Goal: Navigation & Orientation: Find specific page/section

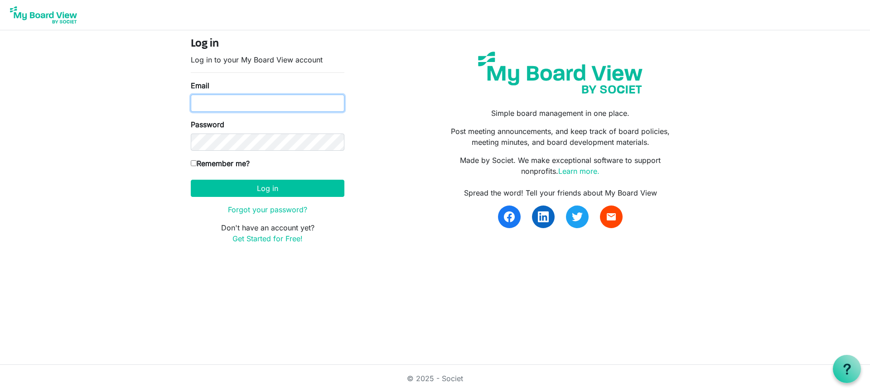
type input "colleensmall13@gmail.com"
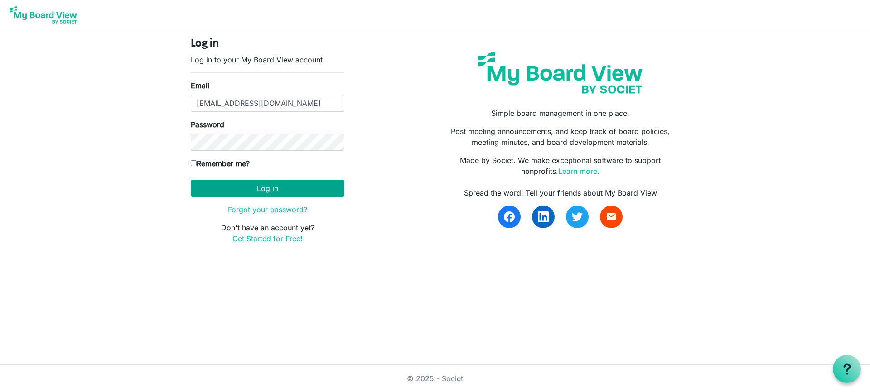
click at [276, 189] on button "Log in" at bounding box center [268, 188] width 154 height 17
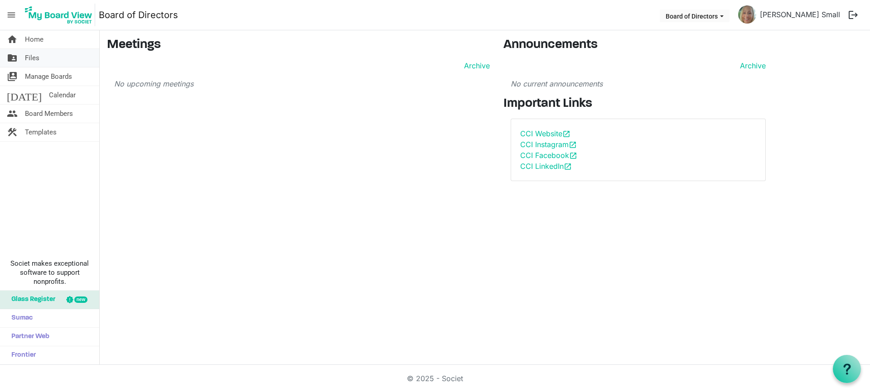
click at [32, 57] on span "Files" at bounding box center [32, 58] width 14 height 18
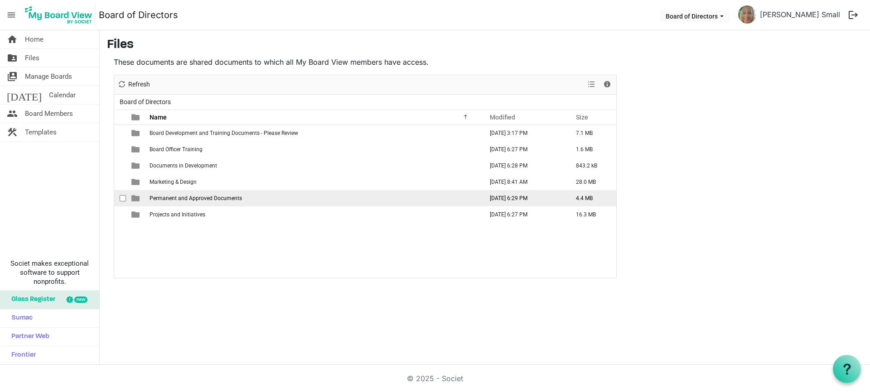
click at [208, 200] on span "Permanent and Approved Documents" at bounding box center [195, 198] width 92 height 6
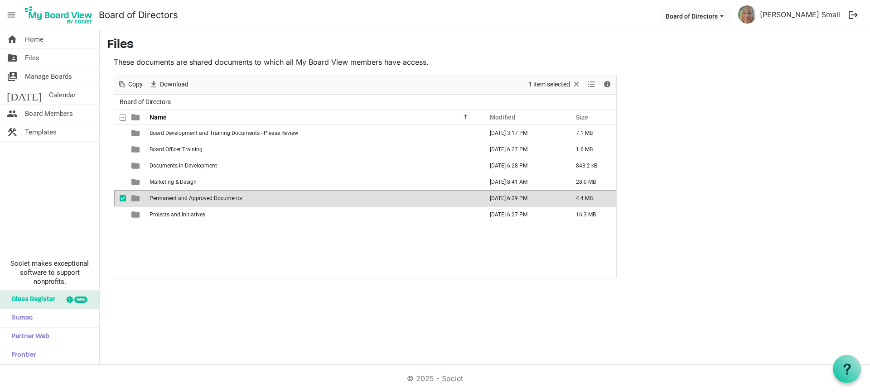
click at [135, 200] on span "is template cell column header type" at bounding box center [135, 198] width 8 height 8
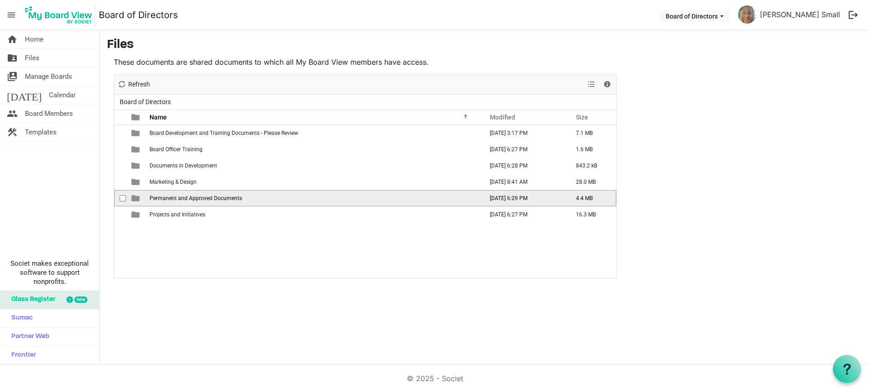
click at [135, 200] on span "is template cell column header type" at bounding box center [135, 198] width 8 height 8
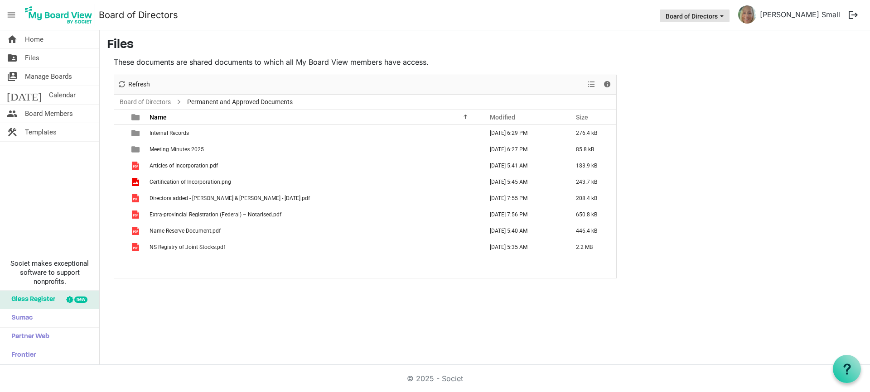
click at [726, 17] on span "Board of Directors dropdownbutton" at bounding box center [721, 16] width 8 height 4
click at [593, 83] on span "View dropdownbutton" at bounding box center [591, 84] width 11 height 11
click at [608, 85] on span "Details" at bounding box center [606, 84] width 11 height 11
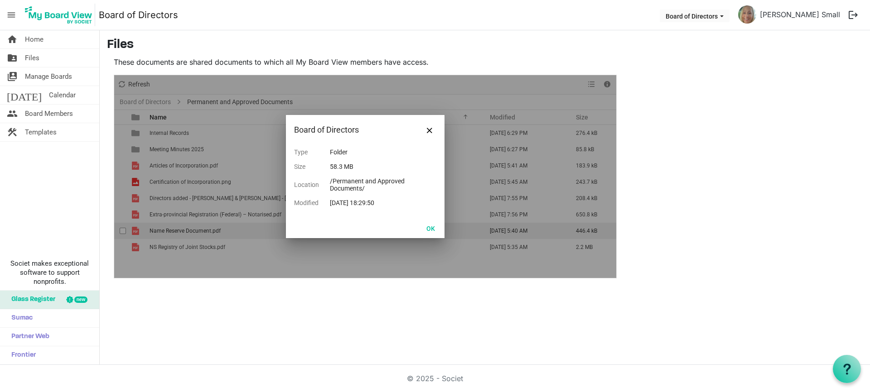
click at [434, 227] on button "OK" at bounding box center [430, 228] width 20 height 13
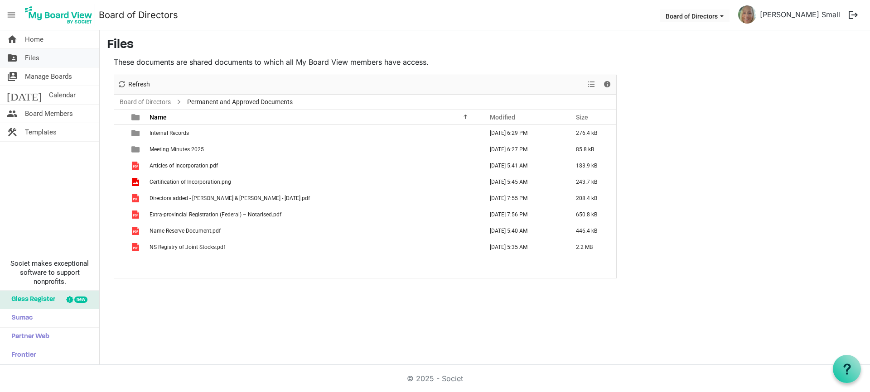
click at [30, 55] on span "Files" at bounding box center [32, 58] width 14 height 18
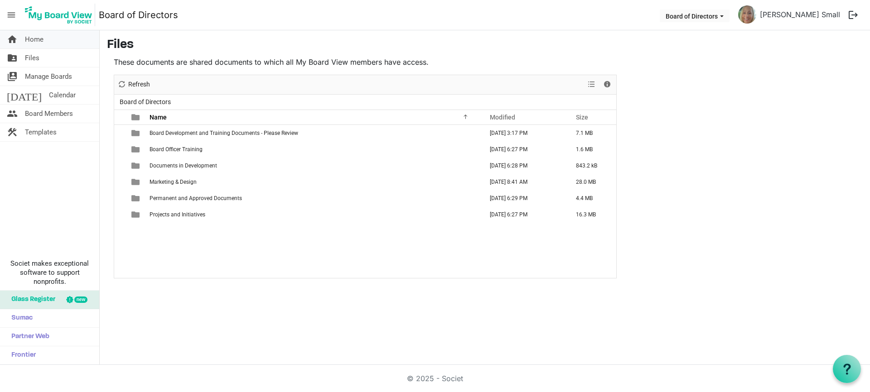
click at [24, 39] on link "home Home" at bounding box center [49, 39] width 99 height 18
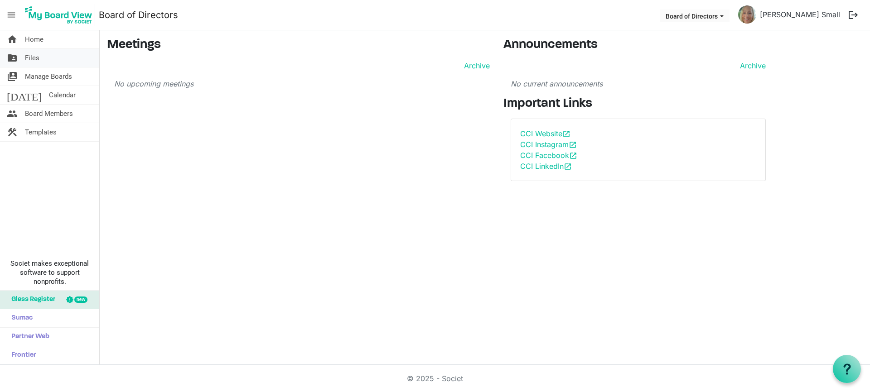
click at [34, 58] on span "Files" at bounding box center [32, 58] width 14 height 18
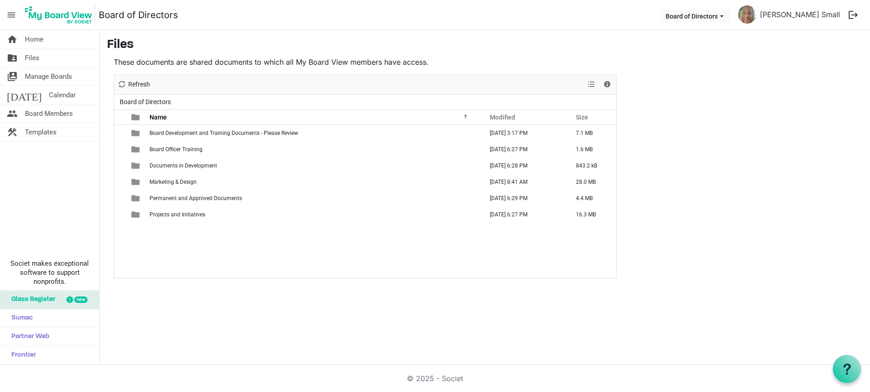
click at [13, 11] on span "menu" at bounding box center [11, 14] width 17 height 17
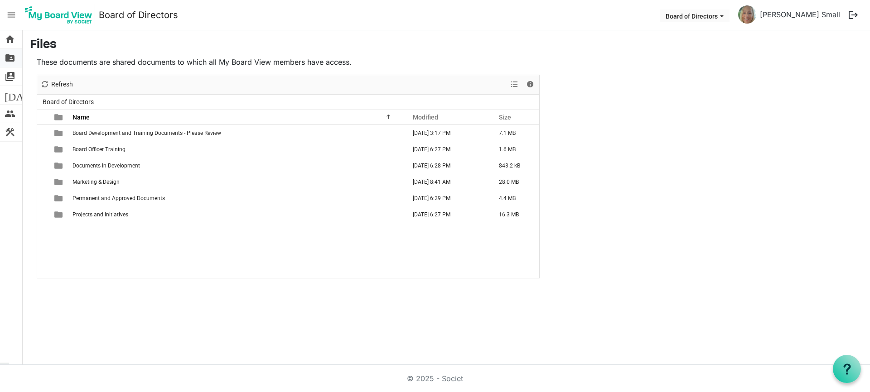
click at [11, 59] on span "folder_shared" at bounding box center [10, 58] width 11 height 18
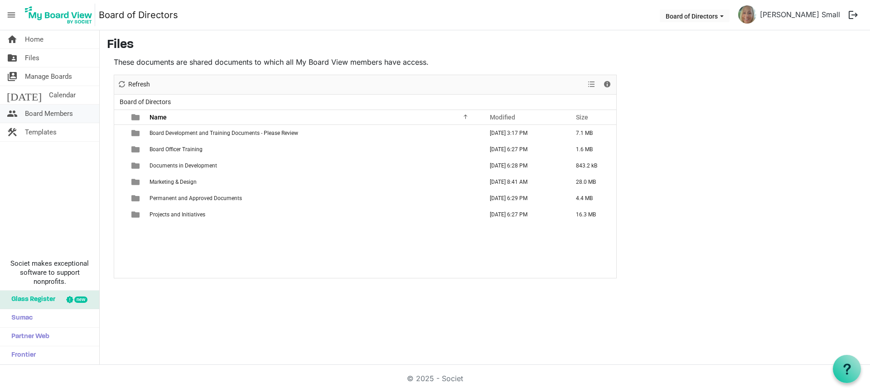
click at [46, 113] on span "Board Members" at bounding box center [49, 114] width 48 height 18
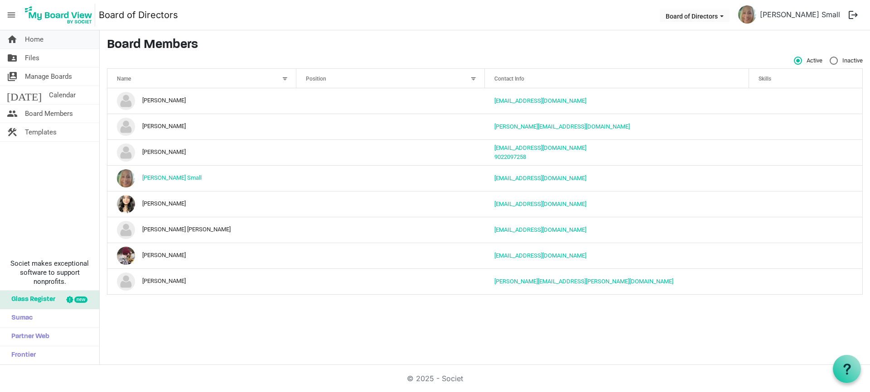
click at [17, 36] on span "home" at bounding box center [12, 39] width 11 height 18
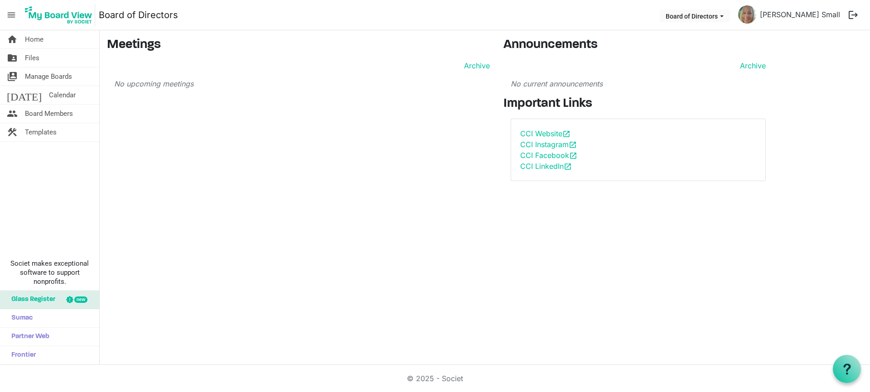
click at [10, 14] on span "menu" at bounding box center [11, 14] width 17 height 17
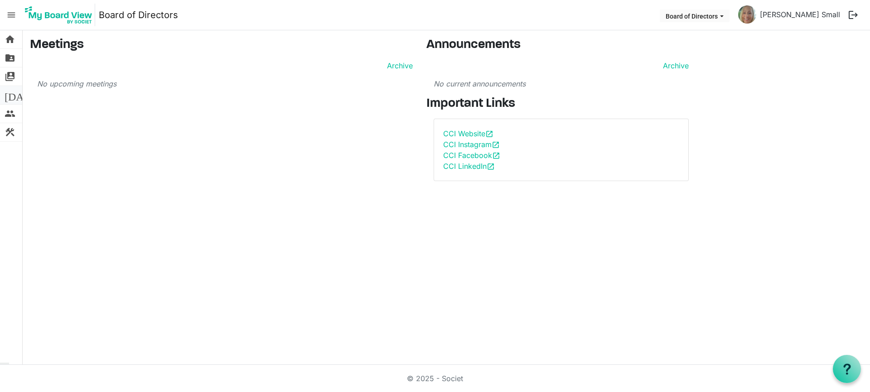
click at [11, 95] on span "[DATE]" at bounding box center [22, 95] width 35 height 18
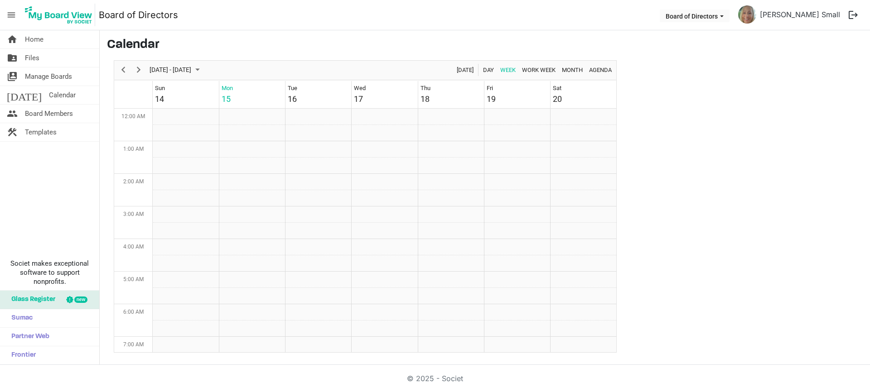
scroll to position [293, 0]
click at [12, 129] on span "construction" at bounding box center [12, 132] width 11 height 18
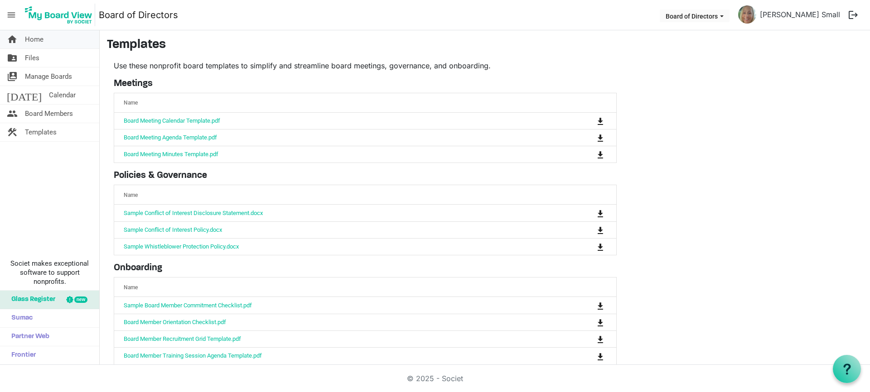
click at [35, 39] on span "Home" at bounding box center [34, 39] width 19 height 18
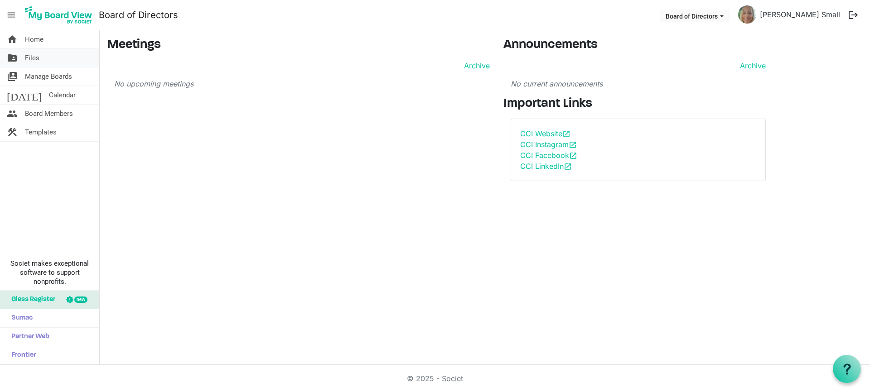
click at [35, 61] on span "Files" at bounding box center [32, 58] width 14 height 18
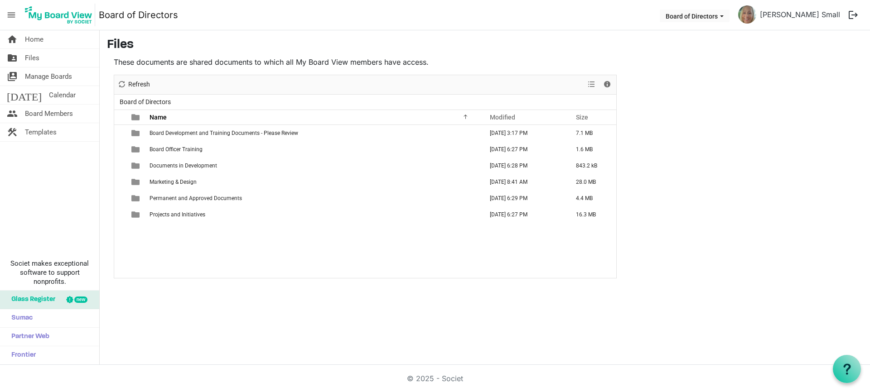
click at [495, 349] on div "home Home folder_shared Files switch_account Manage Boards [DATE] Calendar peop…" at bounding box center [435, 197] width 870 height 335
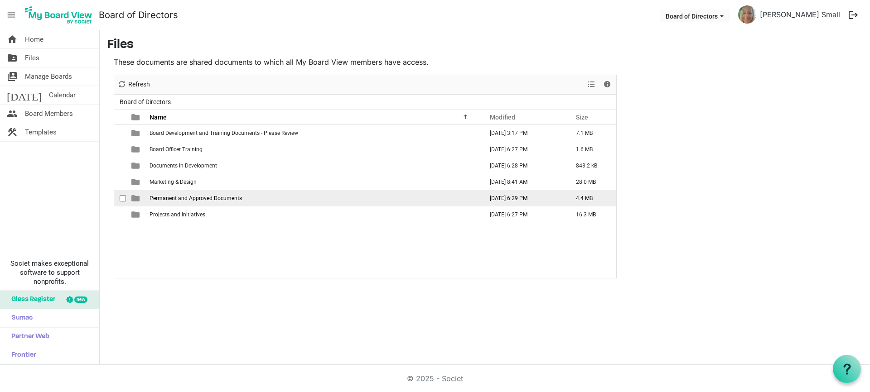
click at [136, 199] on span "is template cell column header type" at bounding box center [135, 198] width 8 height 8
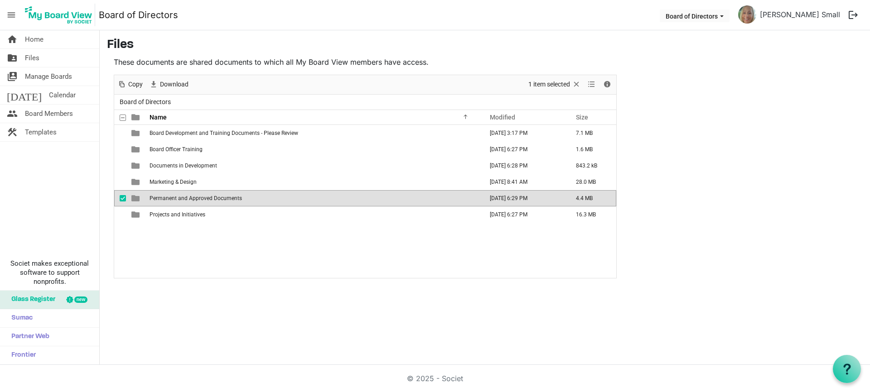
click at [137, 199] on span "is template cell column header type" at bounding box center [135, 198] width 8 height 8
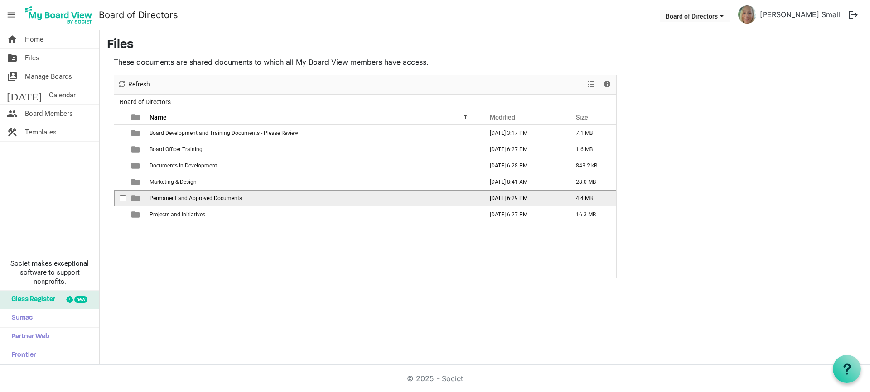
click at [137, 199] on span "is template cell column header type" at bounding box center [135, 198] width 8 height 8
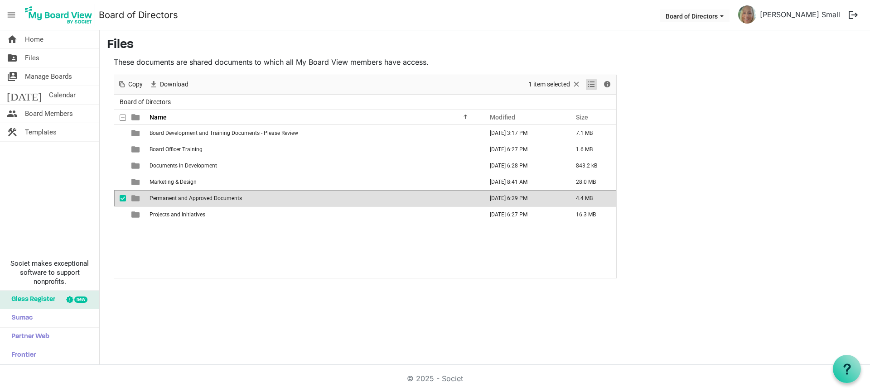
click at [595, 83] on span "View dropdownbutton" at bounding box center [591, 84] width 11 height 11
click at [591, 84] on span "View dropdownbutton" at bounding box center [591, 84] width 11 height 11
click at [123, 199] on span "checkbox" at bounding box center [123, 198] width 6 height 6
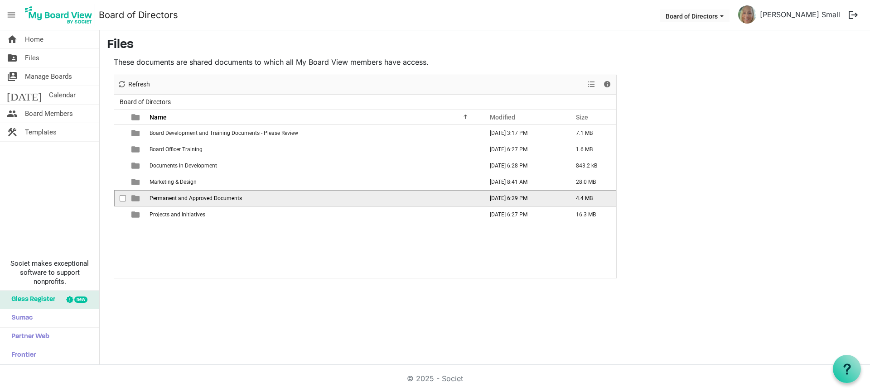
click at [288, 192] on td "Permanent and Approved Documents" at bounding box center [313, 198] width 333 height 16
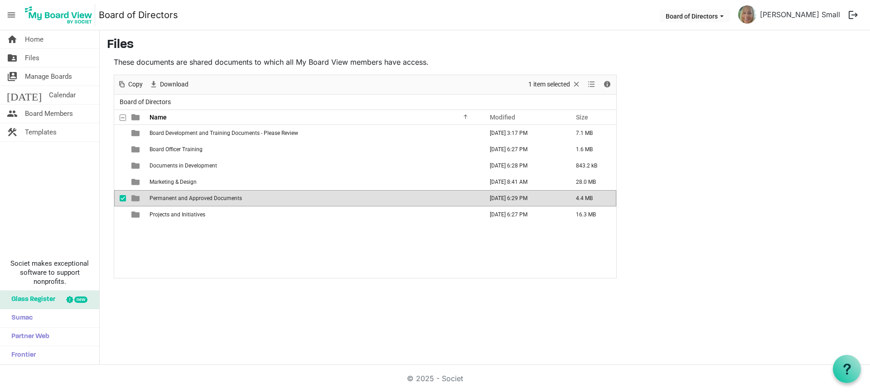
click at [252, 198] on td "Permanent and Approved Documents" at bounding box center [313, 198] width 333 height 16
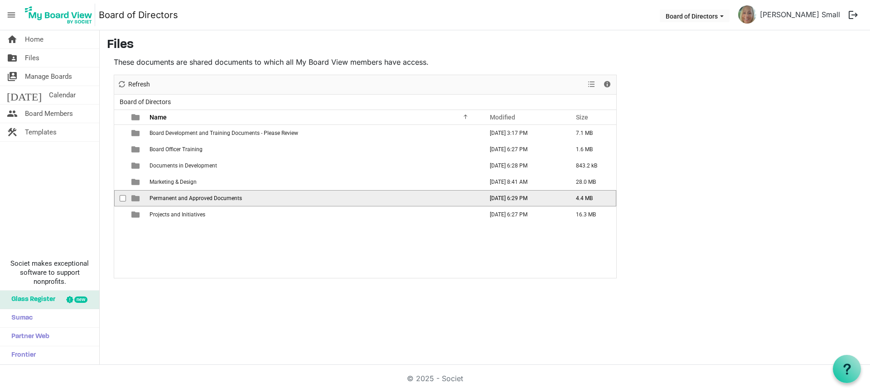
click at [252, 198] on td "Permanent and Approved Documents" at bounding box center [313, 198] width 333 height 16
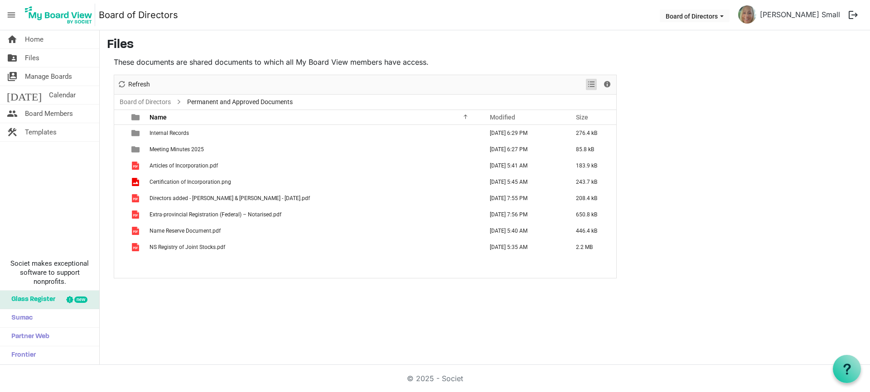
click at [593, 83] on span "View dropdownbutton" at bounding box center [591, 84] width 11 height 11
click at [592, 83] on span "View dropdownbutton" at bounding box center [591, 84] width 11 height 11
click at [202, 269] on div "Internal Records September 15, 2025 6:29 PM 276.4 kB Meeting Minutes 2025 Septe…" at bounding box center [365, 201] width 502 height 153
click at [209, 268] on div "Internal Records September 15, 2025 6:29 PM 276.4 kB Meeting Minutes 2025 Septe…" at bounding box center [365, 201] width 502 height 153
click at [726, 18] on span "Board of Directors dropdownbutton" at bounding box center [721, 16] width 8 height 4
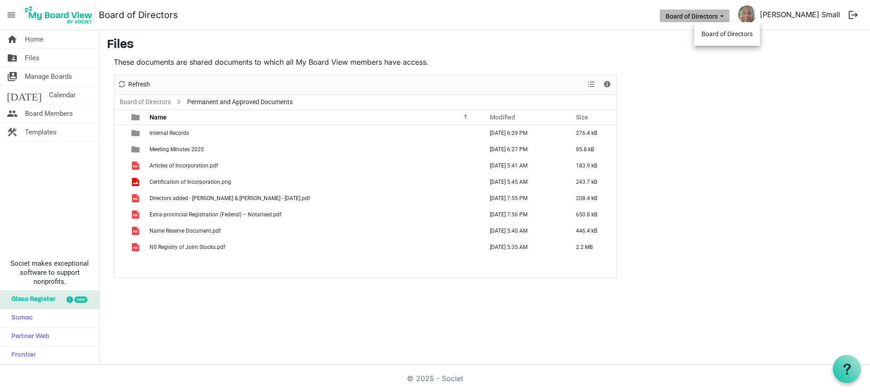
click at [821, 15] on link "[PERSON_NAME] Small" at bounding box center [799, 14] width 87 height 18
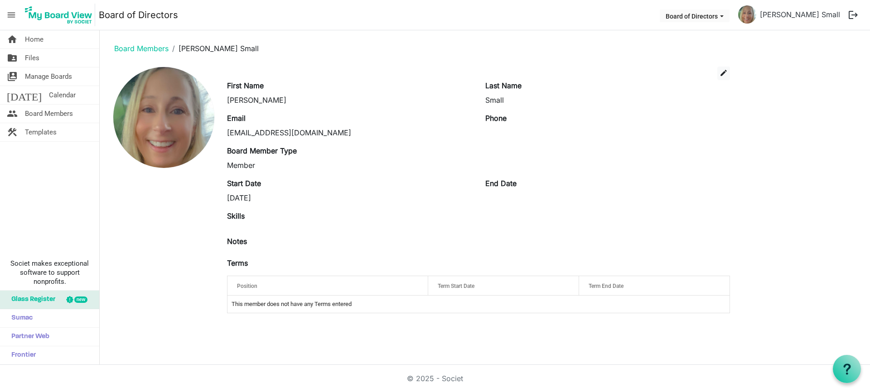
click at [18, 14] on span "menu" at bounding box center [11, 14] width 17 height 17
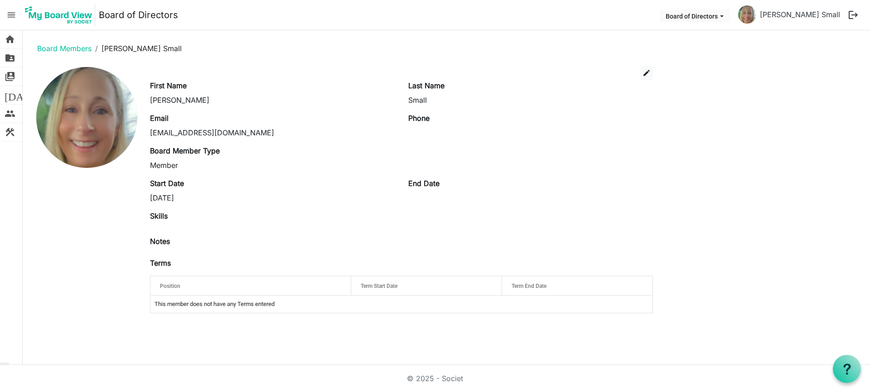
click at [17, 14] on span "menu" at bounding box center [11, 14] width 17 height 17
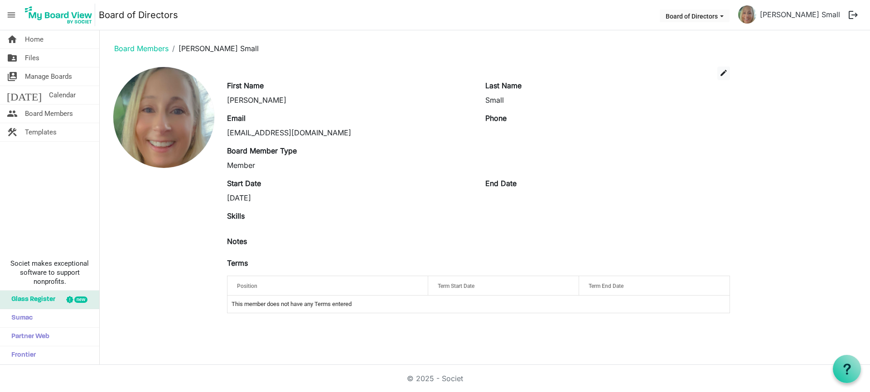
click at [17, 14] on span "menu" at bounding box center [11, 14] width 17 height 17
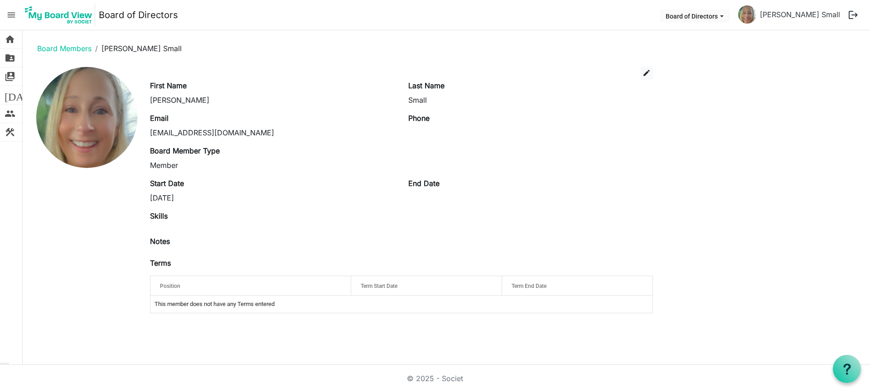
click at [17, 14] on span "menu" at bounding box center [11, 14] width 17 height 17
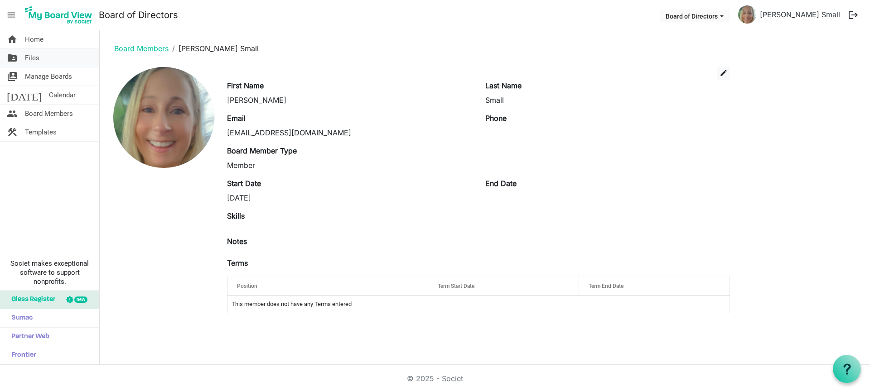
click at [33, 56] on span "Files" at bounding box center [32, 58] width 14 height 18
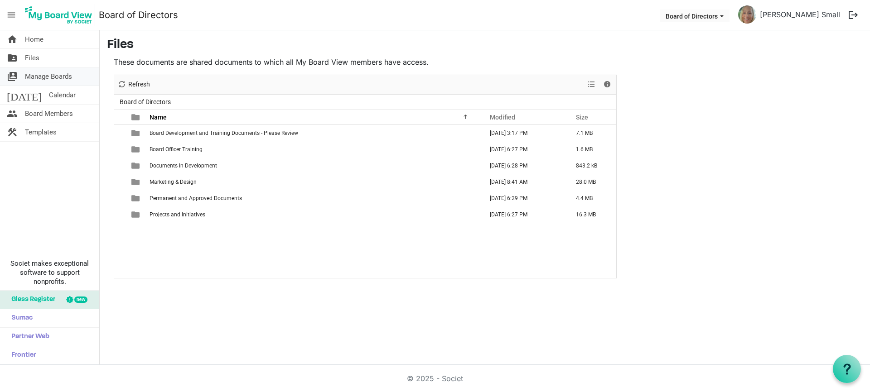
click at [43, 76] on span "Manage Boards" at bounding box center [48, 76] width 47 height 18
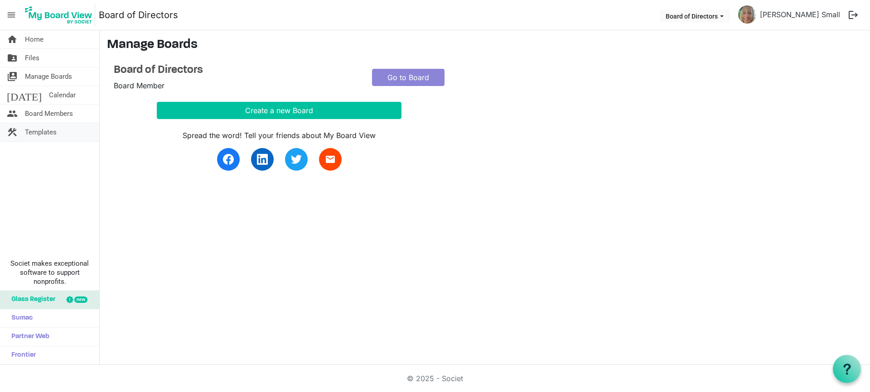
click at [51, 130] on span "Templates" at bounding box center [41, 132] width 32 height 18
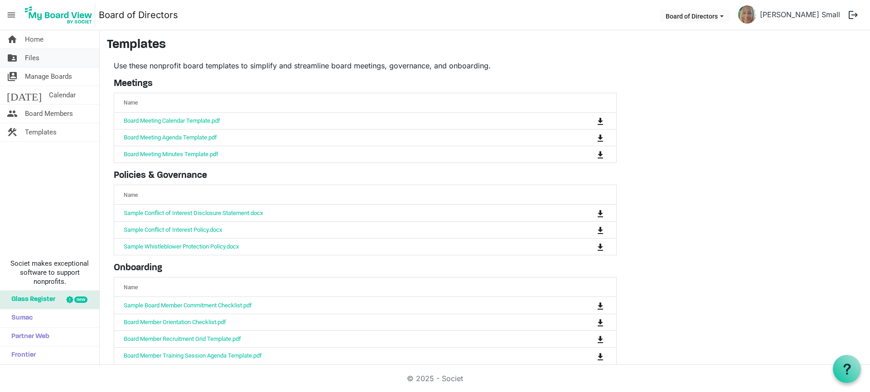
click at [40, 56] on link "folder_shared Files" at bounding box center [49, 58] width 99 height 18
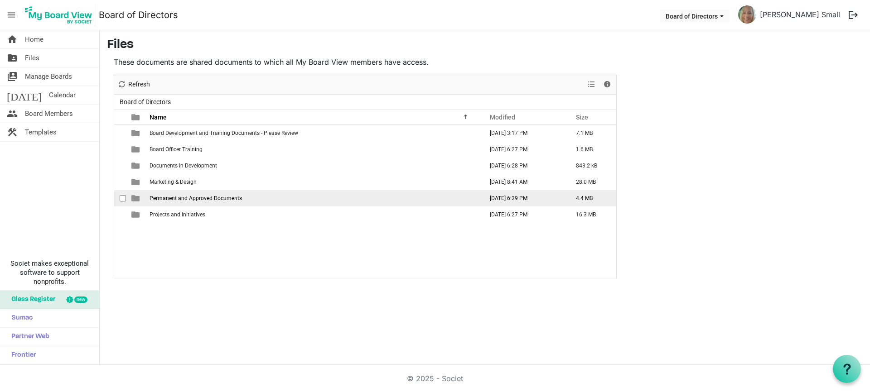
click at [135, 199] on span "is template cell column header type" at bounding box center [135, 198] width 8 height 8
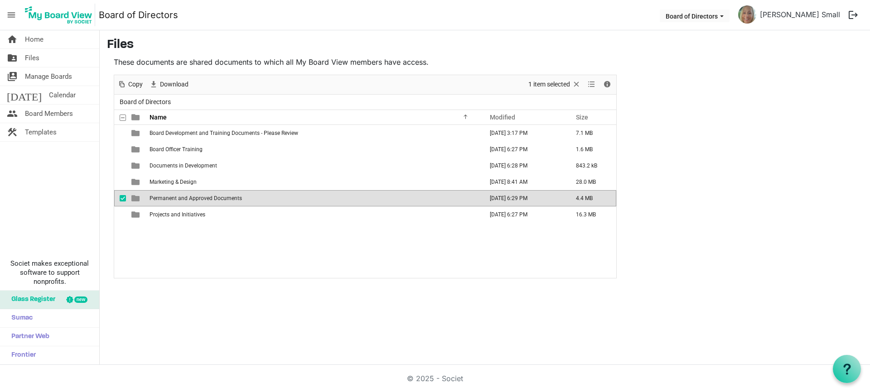
click at [142, 198] on td "is template cell column header type" at bounding box center [136, 198] width 21 height 16
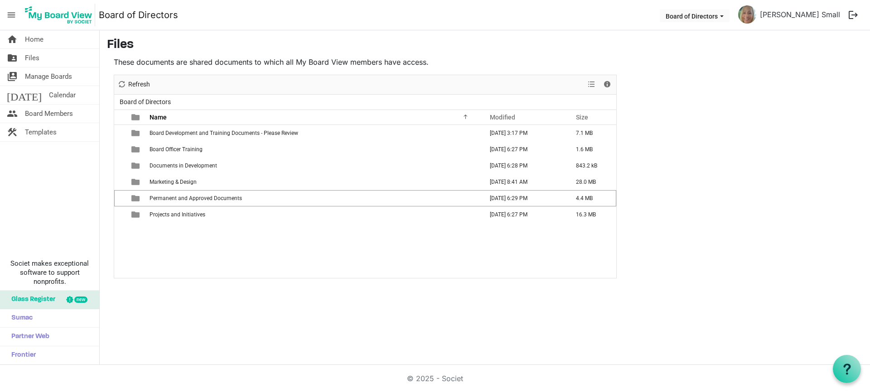
drag, startPoint x: 142, startPoint y: 198, endPoint x: 165, endPoint y: 198, distance: 22.6
click at [143, 198] on td "is template cell column header type" at bounding box center [136, 198] width 21 height 16
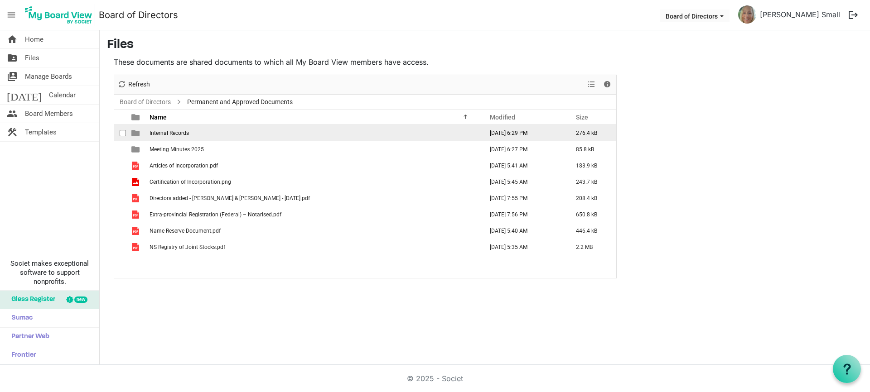
click at [136, 135] on span "is template cell column header type" at bounding box center [135, 133] width 8 height 8
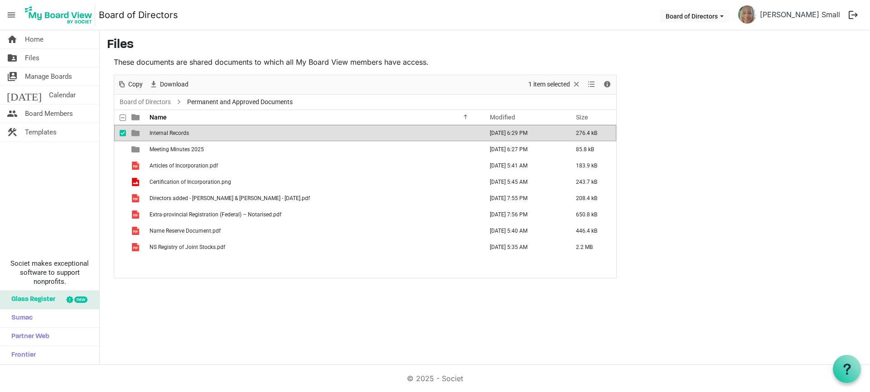
click at [136, 135] on span "is template cell column header type" at bounding box center [135, 133] width 8 height 8
click at [0, 0] on div at bounding box center [0, 0] width 0 height 0
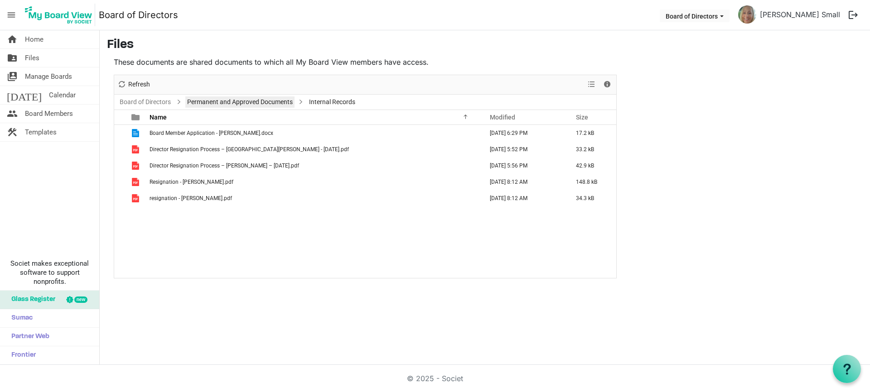
click at [209, 103] on link "Permanent and Approved Documents" at bounding box center [239, 101] width 109 height 11
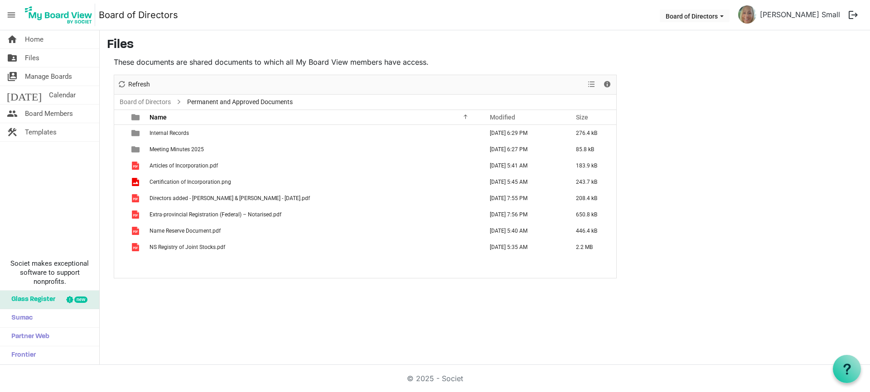
click at [201, 102] on span "Permanent and Approved Documents" at bounding box center [239, 101] width 109 height 11
